Goal: Navigation & Orientation: Understand site structure

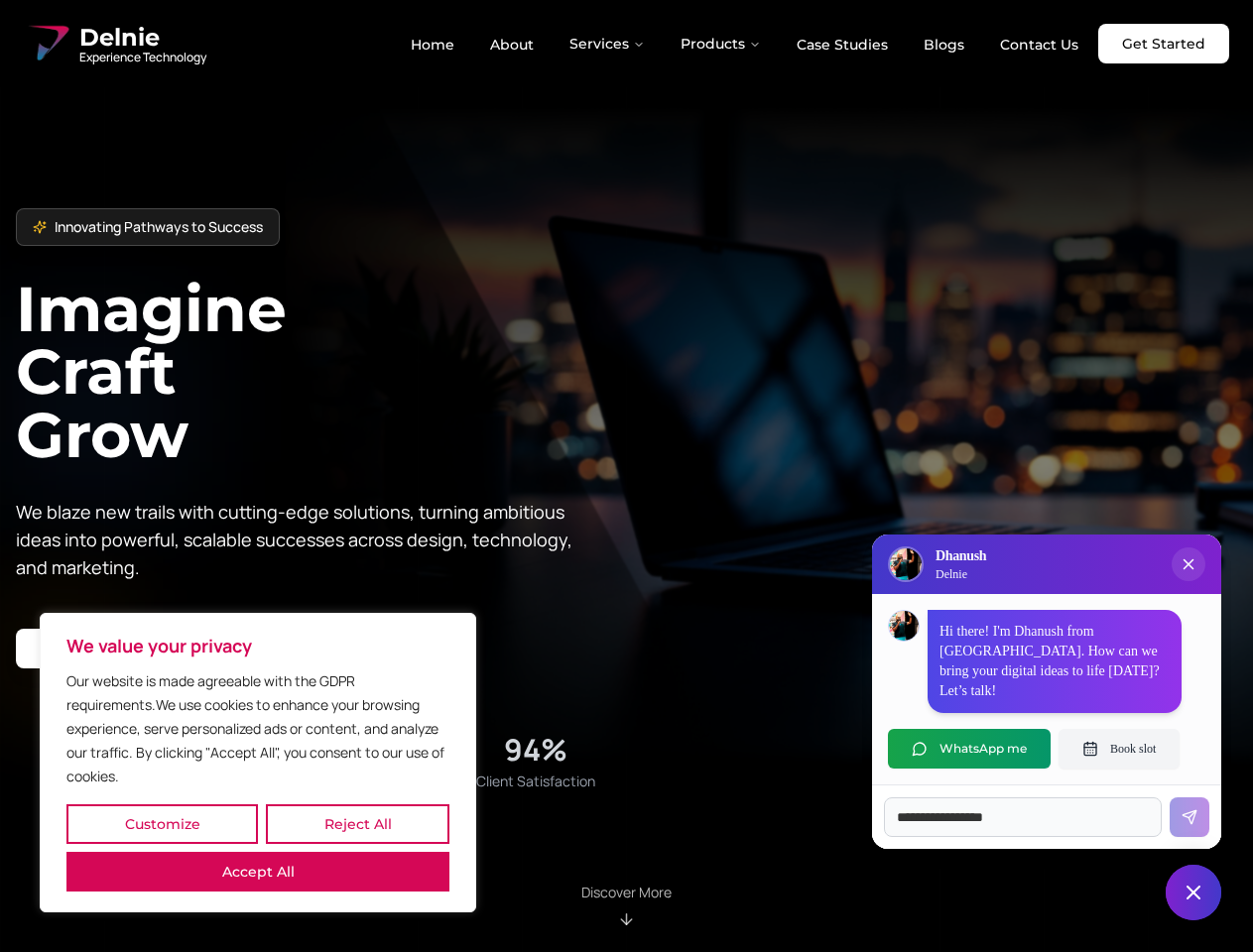
click at [162, 824] on button "Customize" at bounding box center [163, 824] width 192 height 40
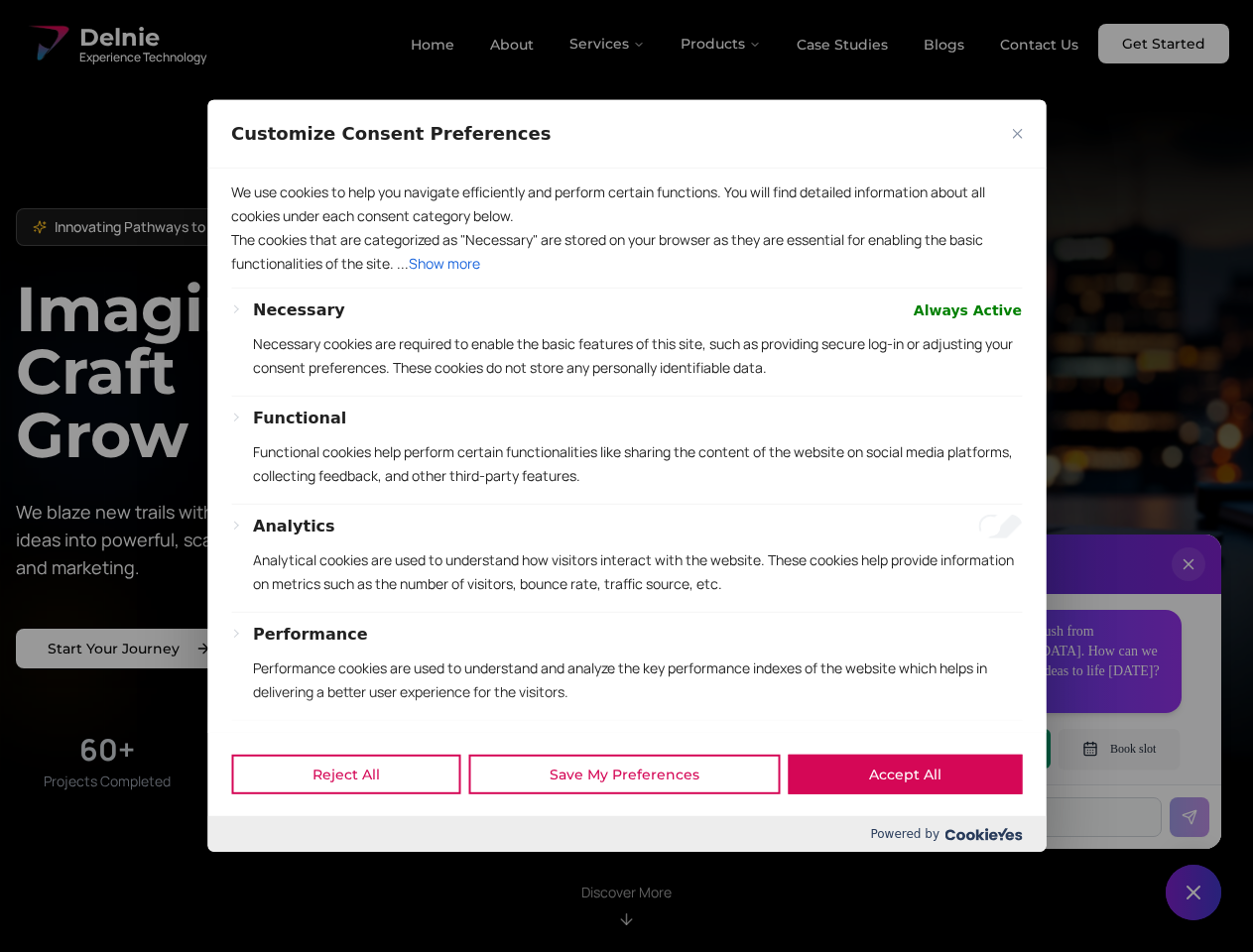
click at [357, 169] on div "Customize Consent Preferences" at bounding box center [626, 134] width 838 height 69
click at [626, 476] on p "Functional cookies help perform certain functionalities like sharing the conten…" at bounding box center [636, 465] width 768 height 48
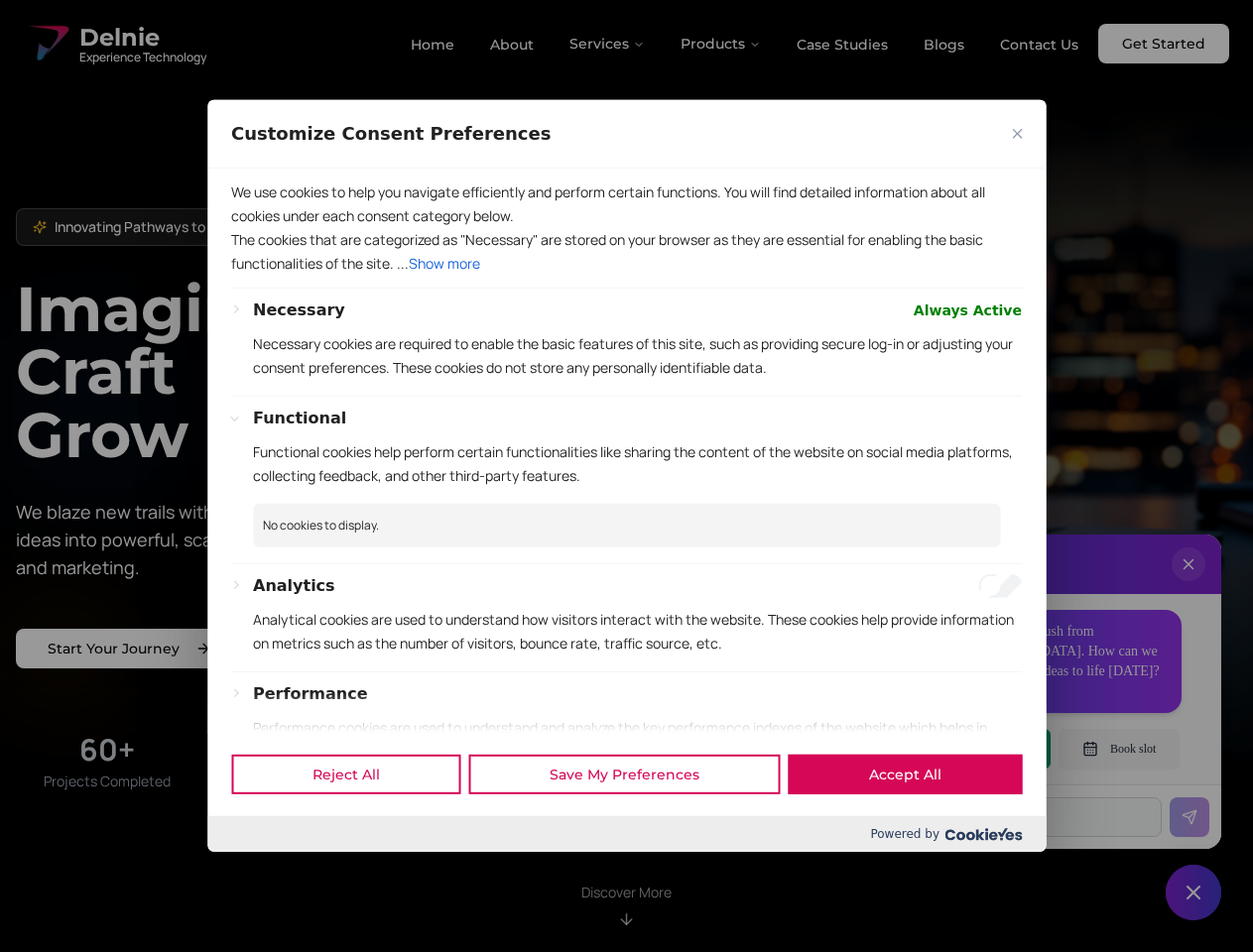
click at [609, 44] on div at bounding box center [626, 476] width 1253 height 952
click at [721, 44] on div at bounding box center [626, 476] width 1253 height 952
click at [1188, 584] on div at bounding box center [626, 476] width 1253 height 952
click at [969, 749] on div "Reject All Save My Preferences Accept All" at bounding box center [626, 774] width 838 height 84
click at [1119, 749] on div at bounding box center [626, 476] width 1253 height 952
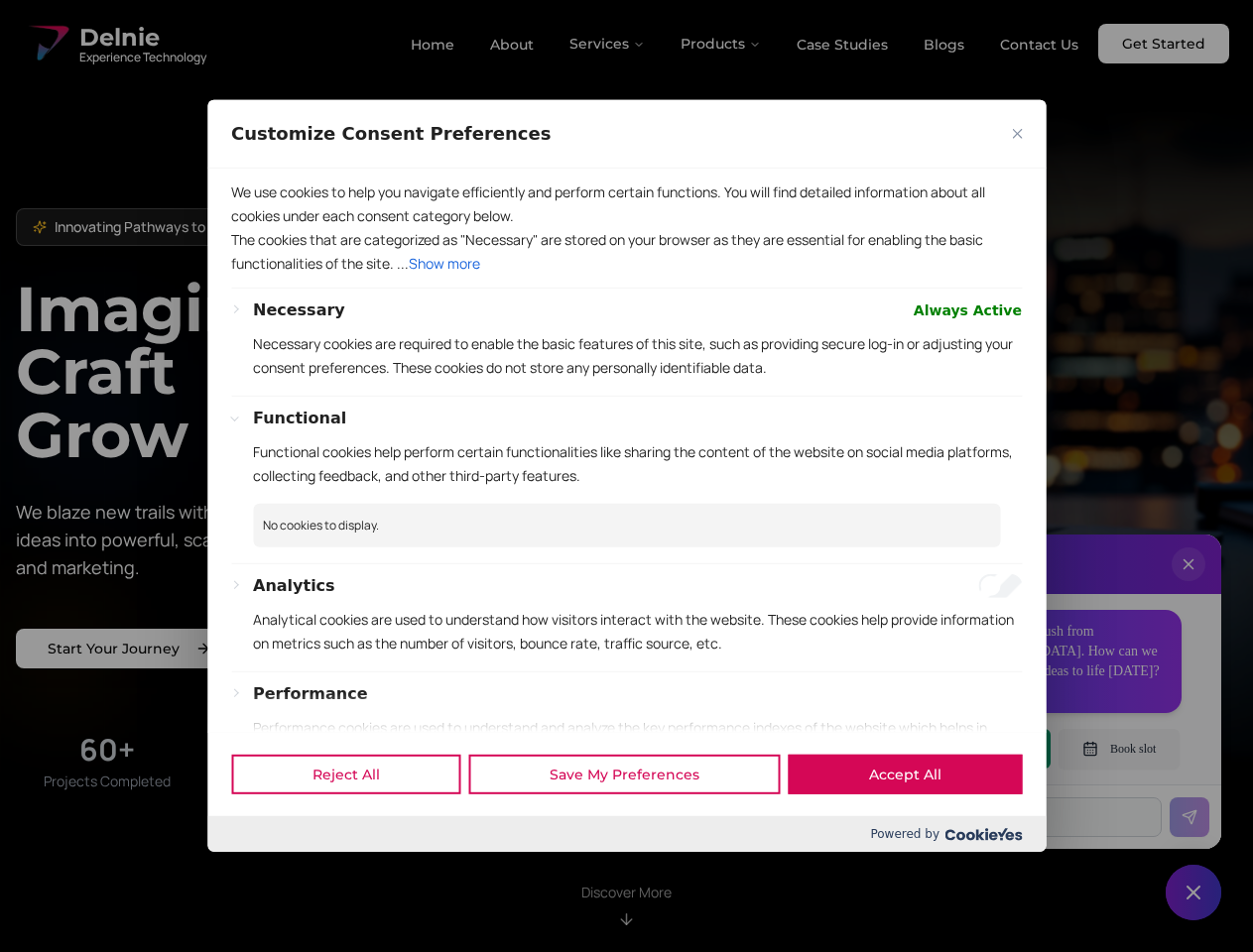
click at [1193, 893] on div at bounding box center [626, 476] width 1253 height 952
